Goal: Find specific page/section: Find specific page/section

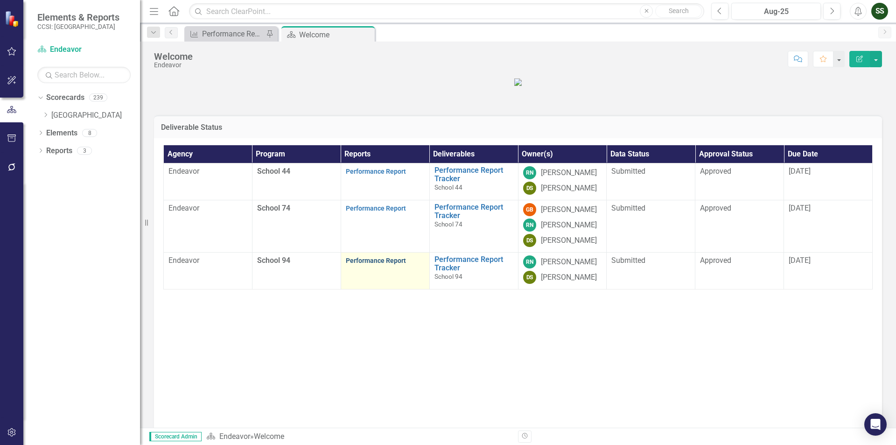
click at [390, 264] on link "Performance Report" at bounding box center [376, 260] width 60 height 7
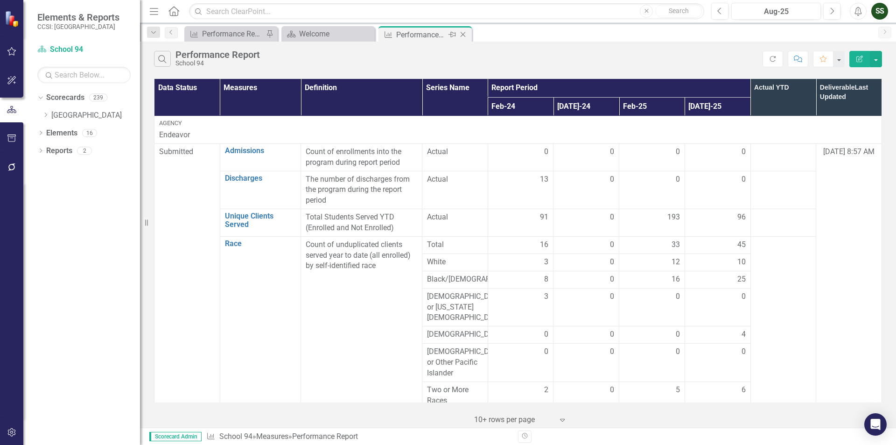
click at [467, 33] on icon "Close" at bounding box center [462, 34] width 9 height 7
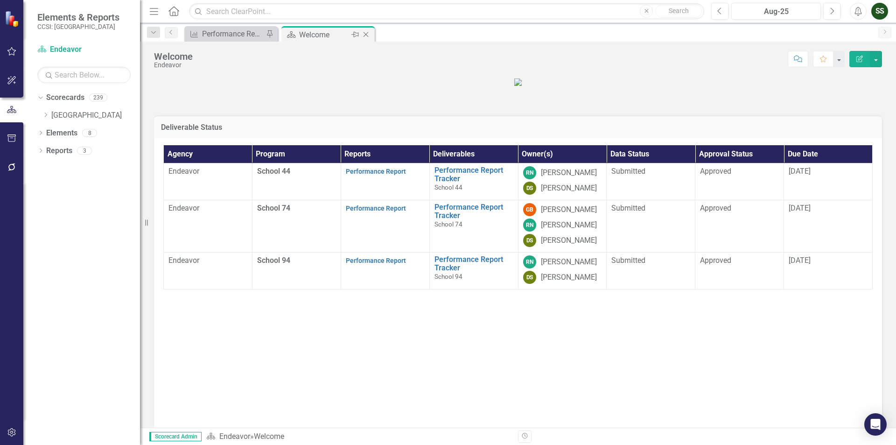
click at [369, 29] on div "Close" at bounding box center [367, 35] width 12 height 12
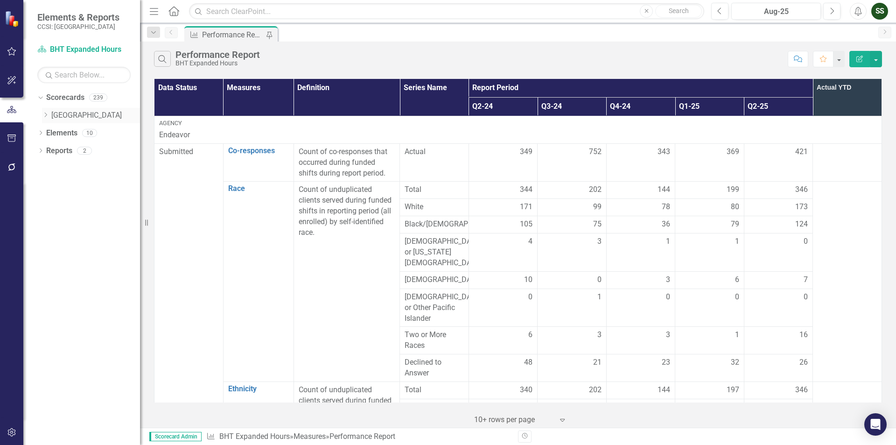
click at [50, 113] on div "Dropdown" at bounding box center [46, 116] width 9 height 8
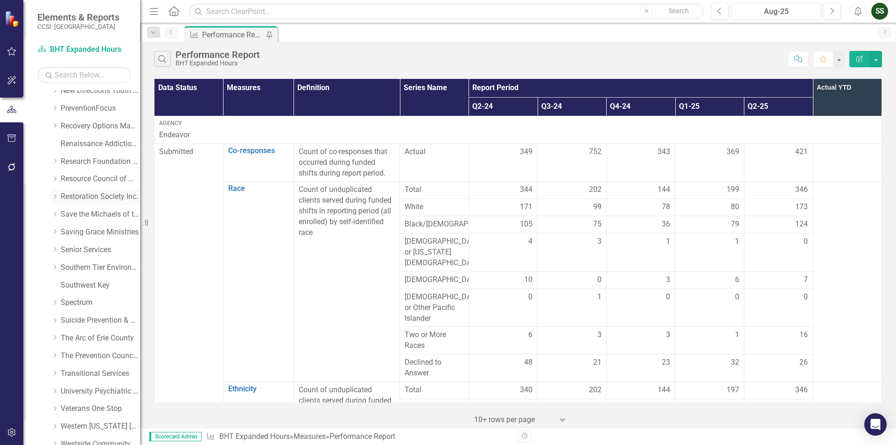
scroll to position [511, 0]
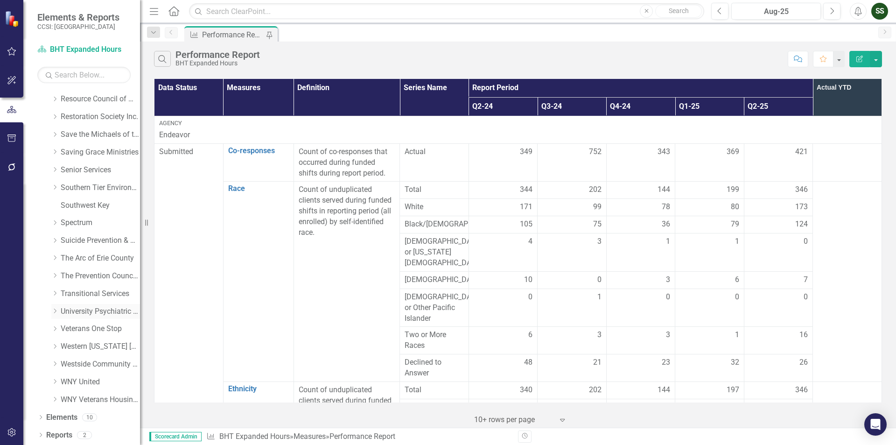
click at [77, 307] on link "University Psychiatric Practice" at bounding box center [100, 311] width 79 height 11
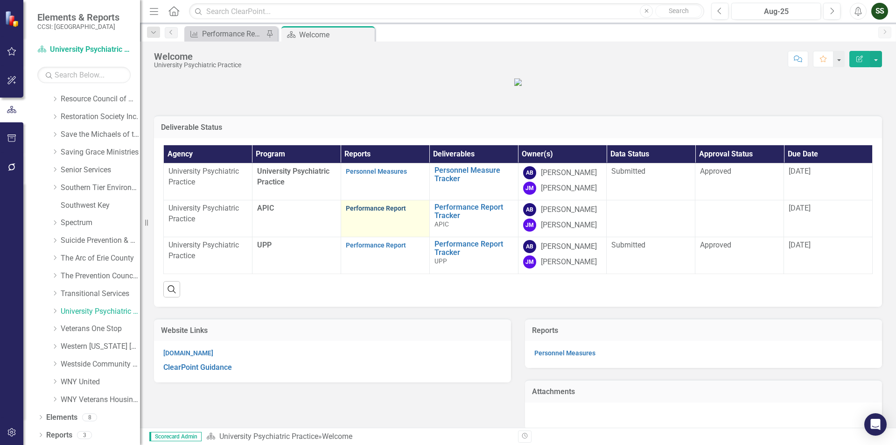
click at [381, 212] on link "Performance Report" at bounding box center [376, 207] width 60 height 7
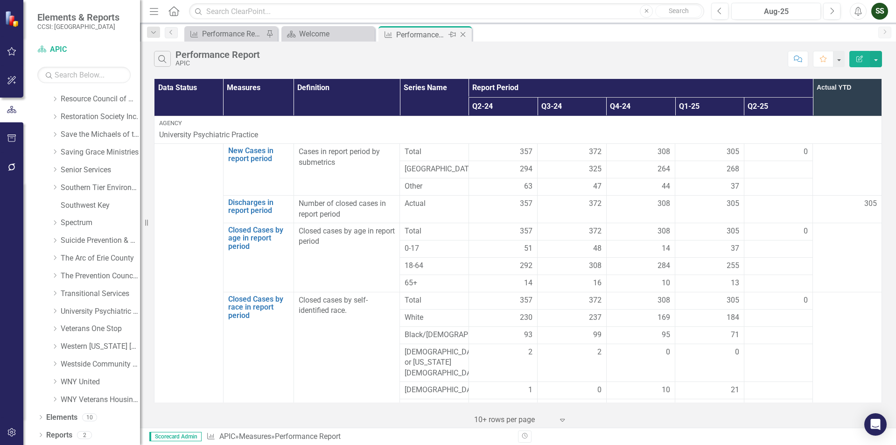
click at [462, 34] on icon at bounding box center [463, 34] width 5 height 5
